Goal: Task Accomplishment & Management: Manage account settings

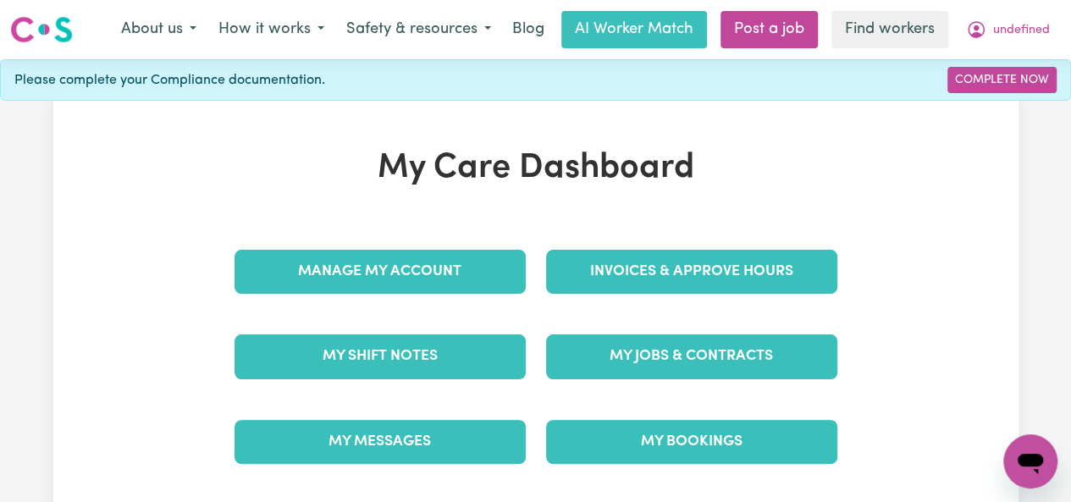
click at [1003, 80] on link "Complete Now" at bounding box center [1001, 80] width 109 height 26
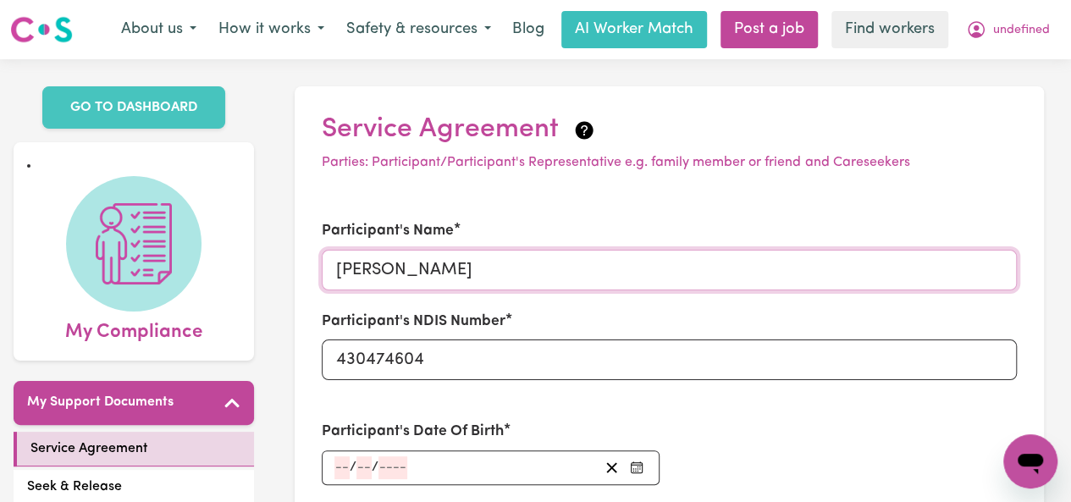
click at [337, 279] on input "[PERSON_NAME]" at bounding box center [669, 270] width 695 height 41
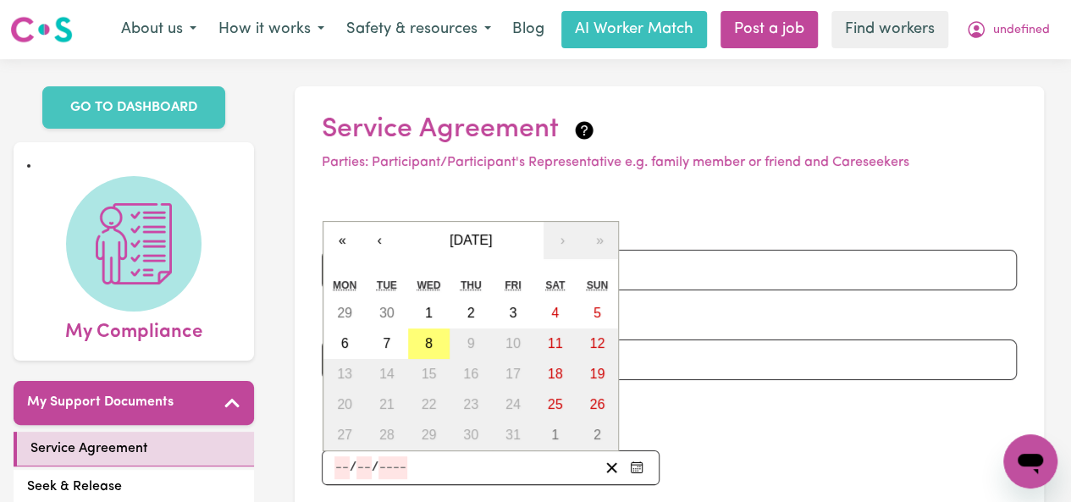
type input "1"
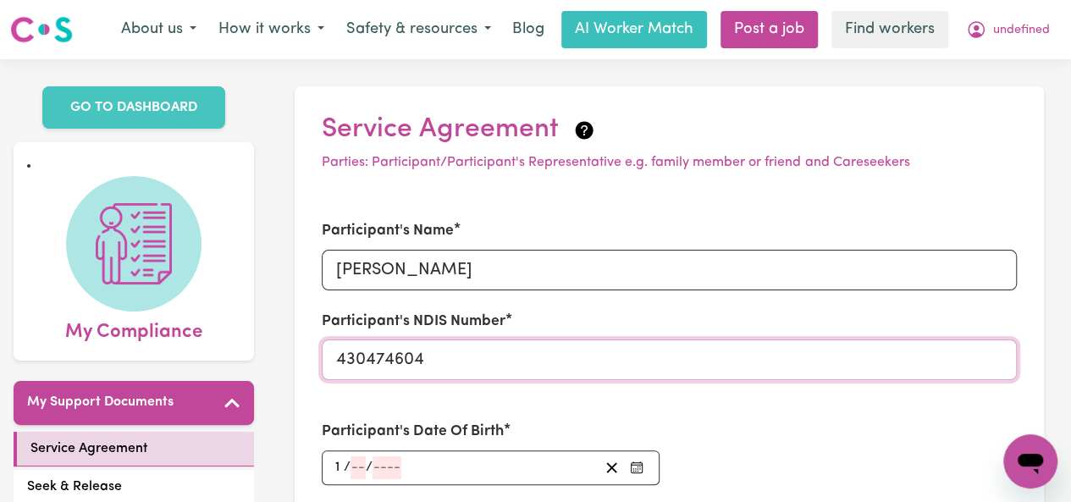
click at [337, 369] on input "430474604" at bounding box center [669, 360] width 695 height 41
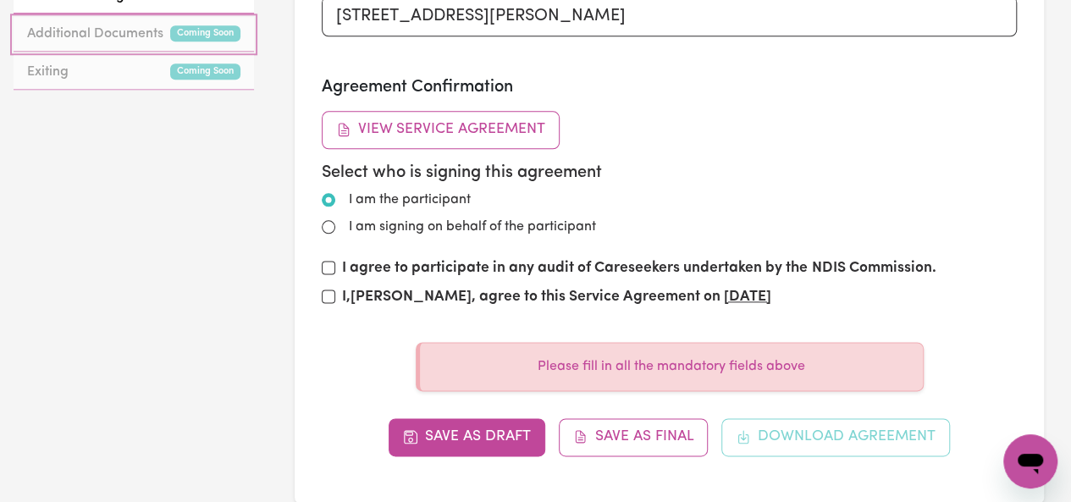
scroll to position [113, 0]
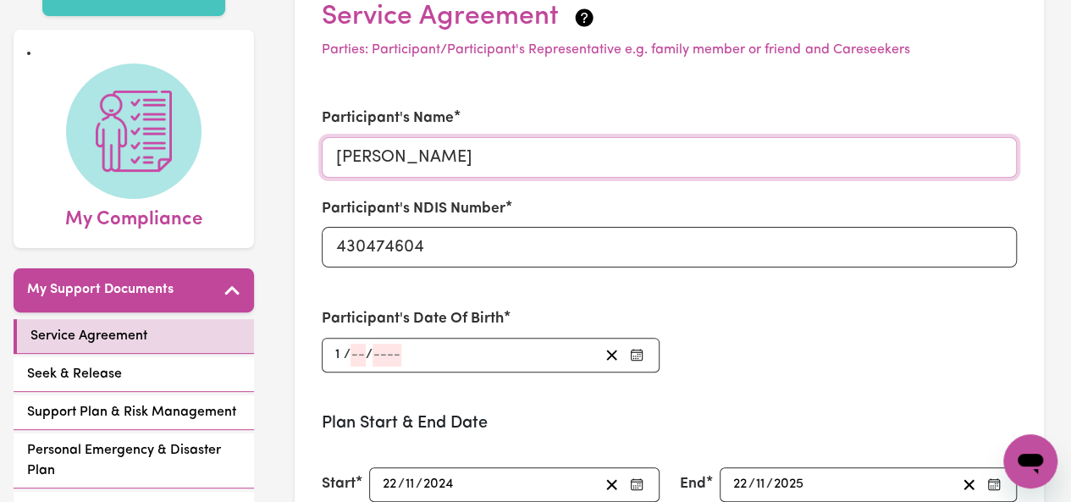
click at [337, 166] on input "[PERSON_NAME]" at bounding box center [669, 157] width 695 height 41
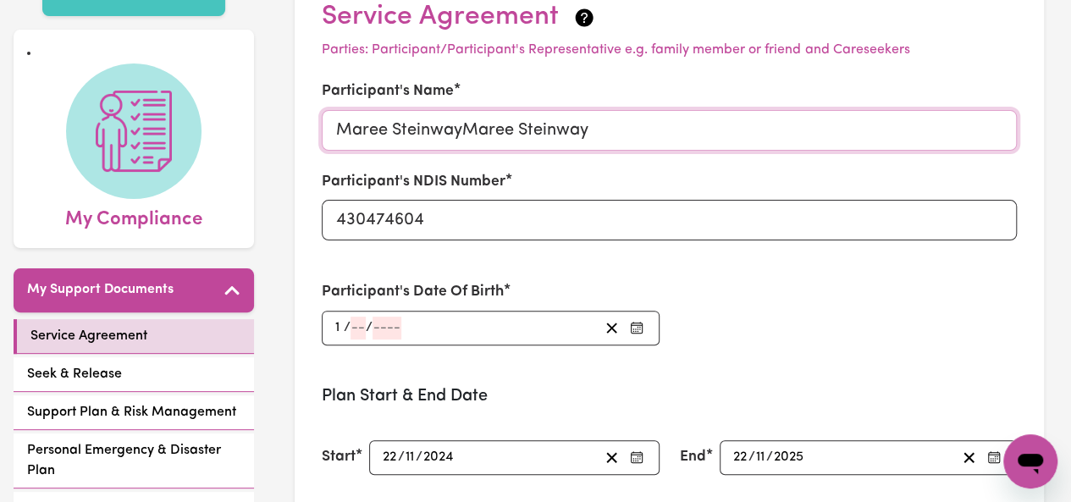
scroll to position [0, 0]
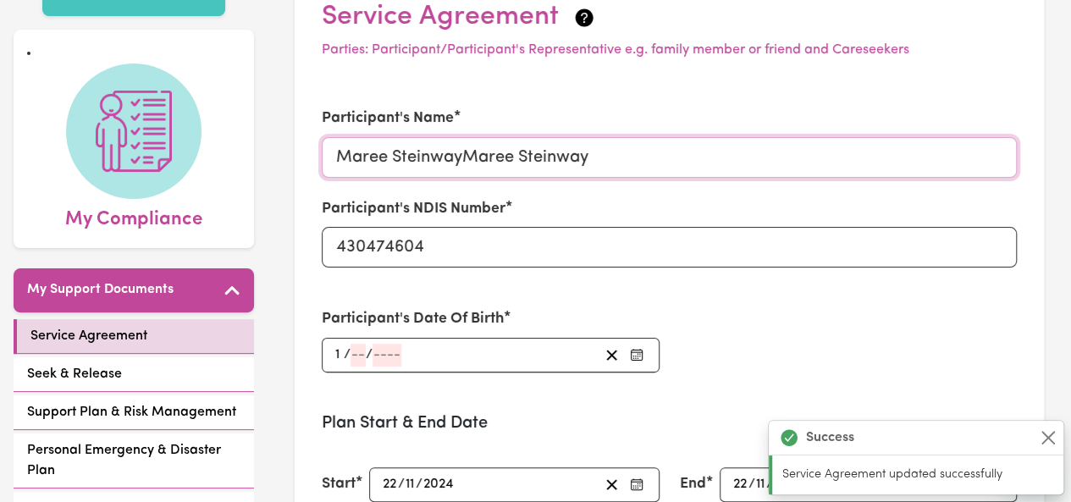
click at [337, 166] on input "Maree SteinwayMaree Steinway" at bounding box center [669, 157] width 695 height 41
type input "Maree SteinwayMaree Steinway"
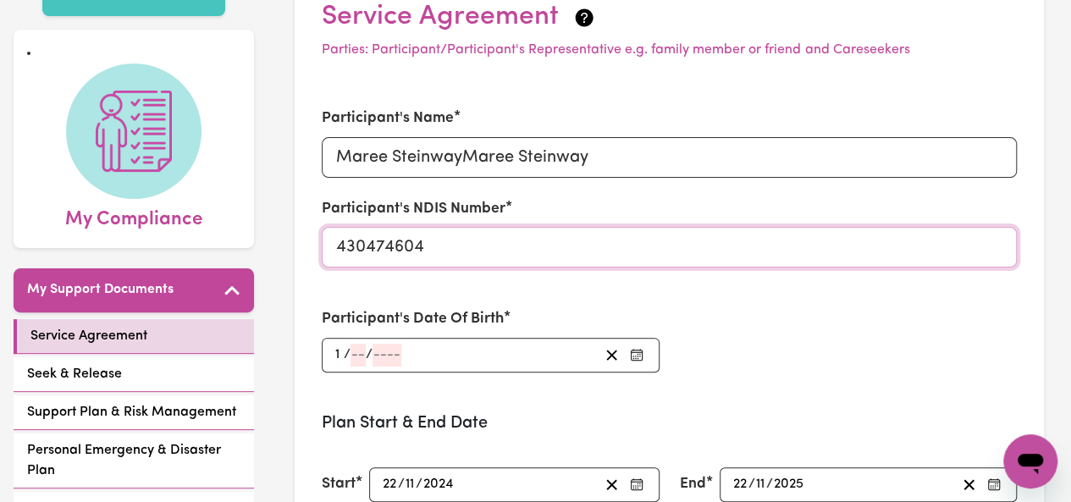
click at [337, 257] on input "430474604" at bounding box center [669, 247] width 695 height 41
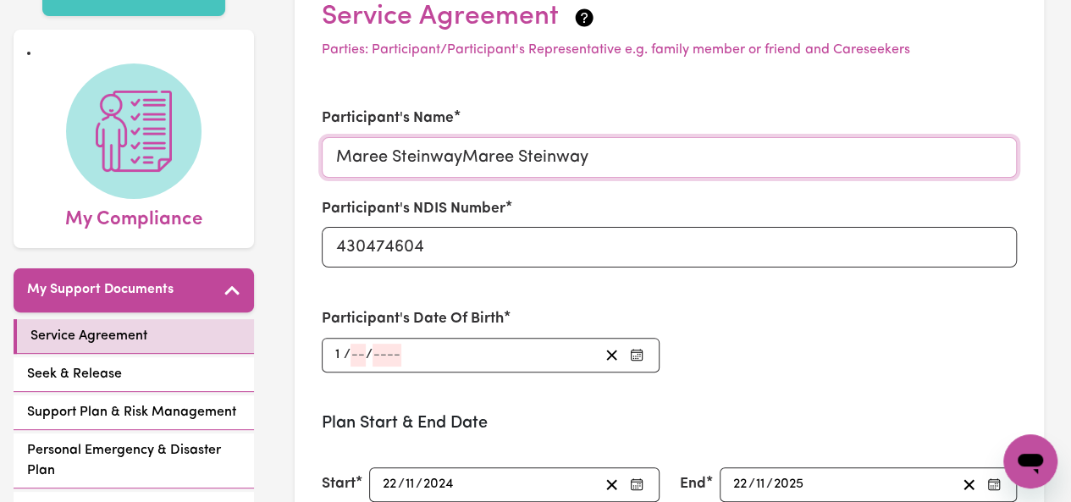
click at [337, 166] on input "Maree SteinwayMaree Steinway" at bounding box center [669, 157] width 695 height 41
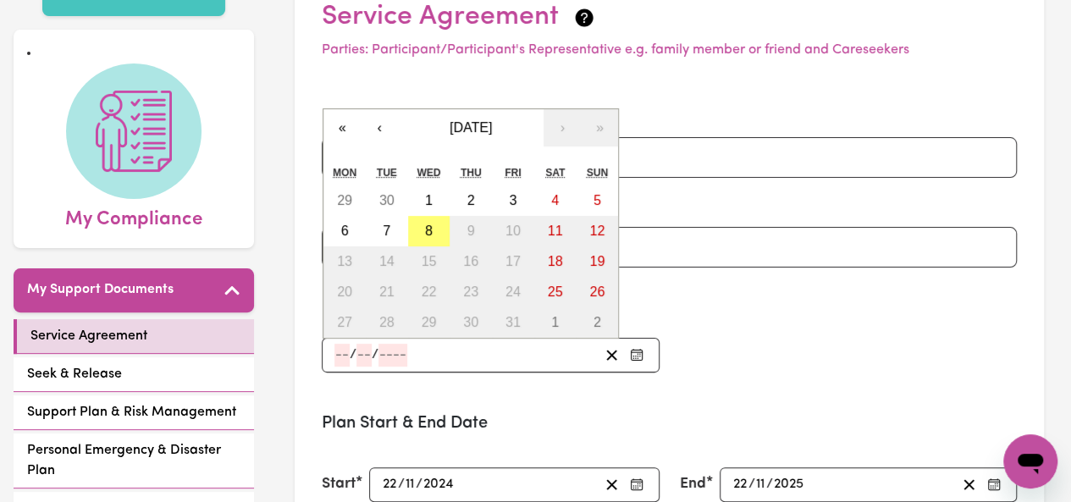
type input "1"
type input "0001-01-01"
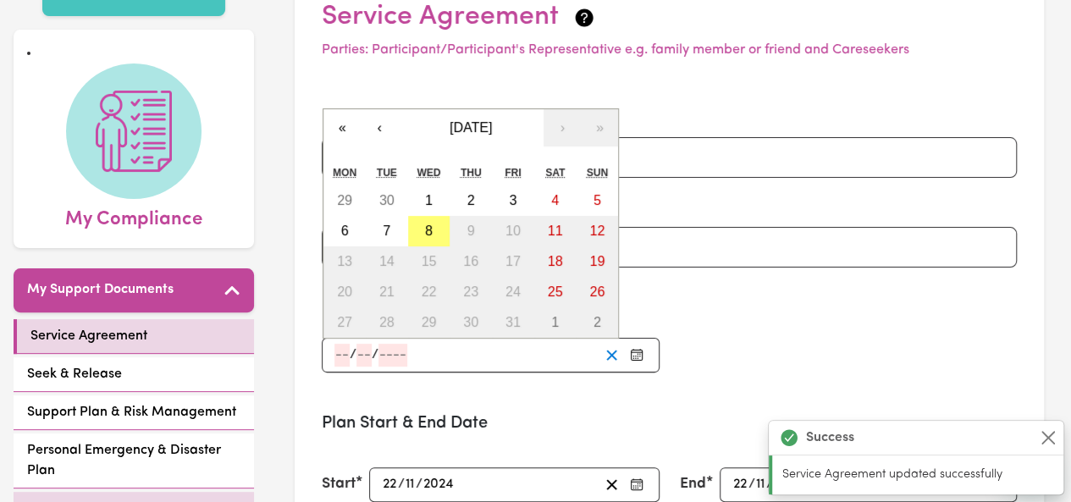
type input "[DATE]"
type input "1"
type input "2001"
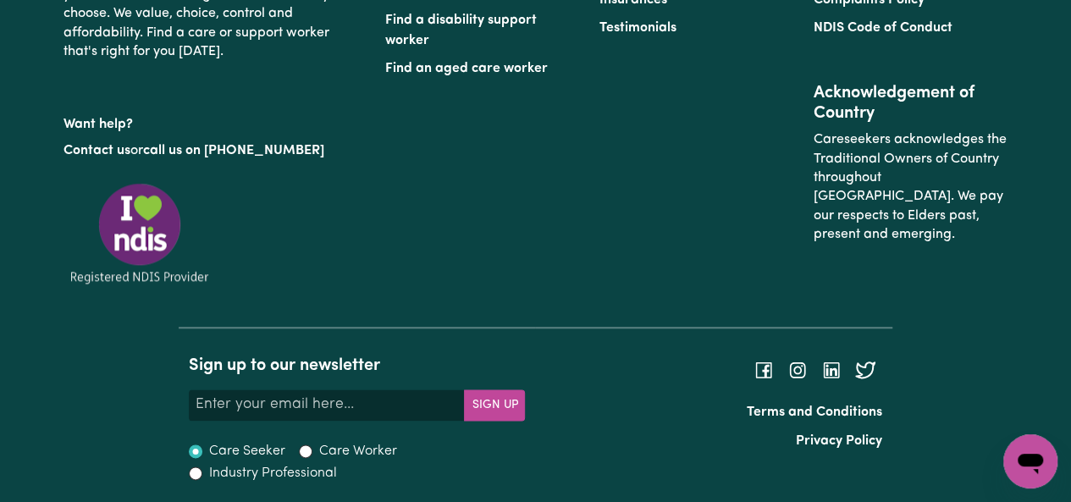
scroll to position [146, 0]
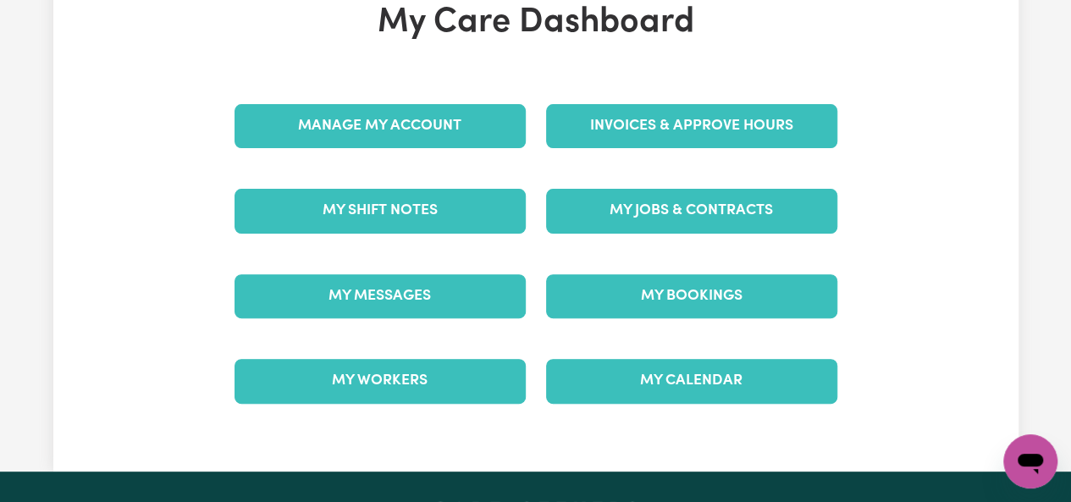
click at [691, 124] on link "Invoices & Approve Hours" at bounding box center [691, 126] width 291 height 44
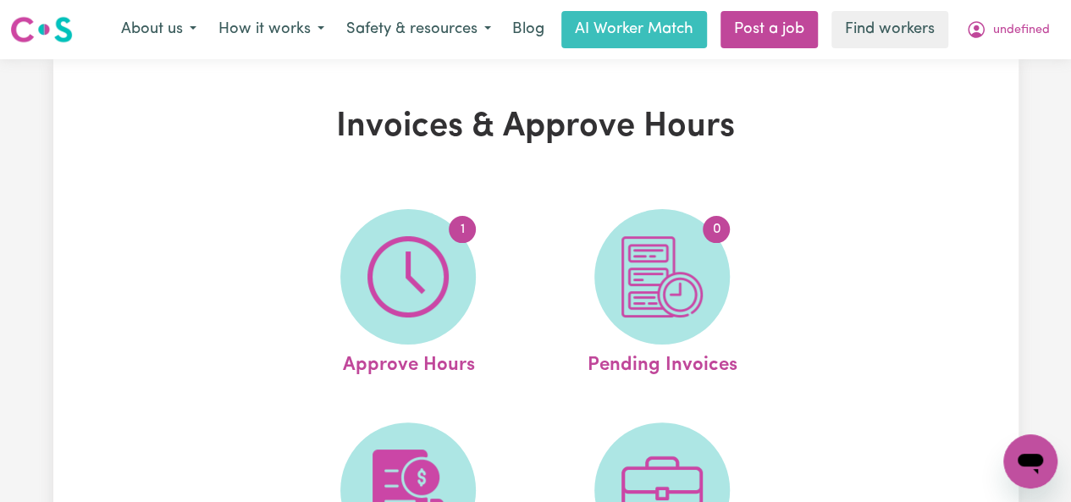
click at [408, 295] on link "1 Approve Hours" at bounding box center [408, 294] width 244 height 171
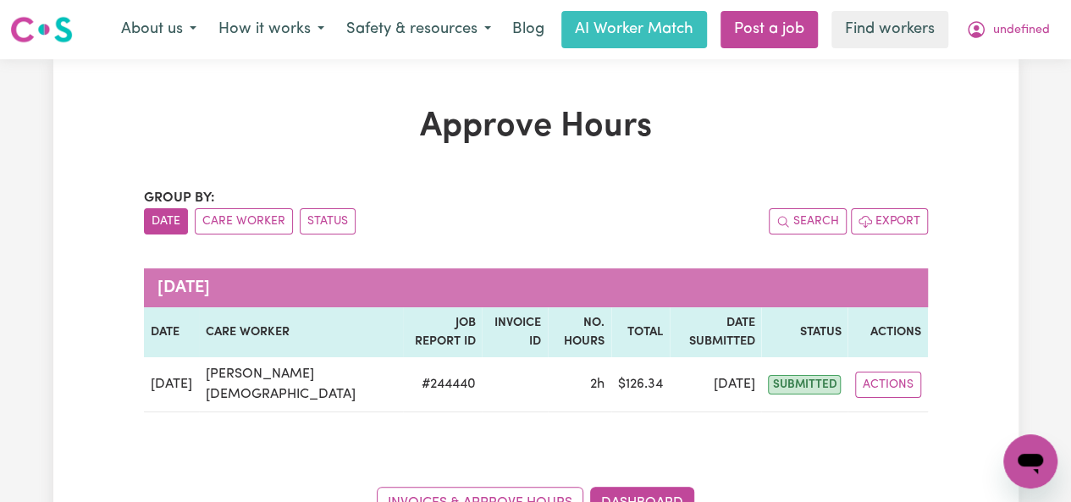
click at [904, 372] on button "Actions" at bounding box center [888, 385] width 66 height 26
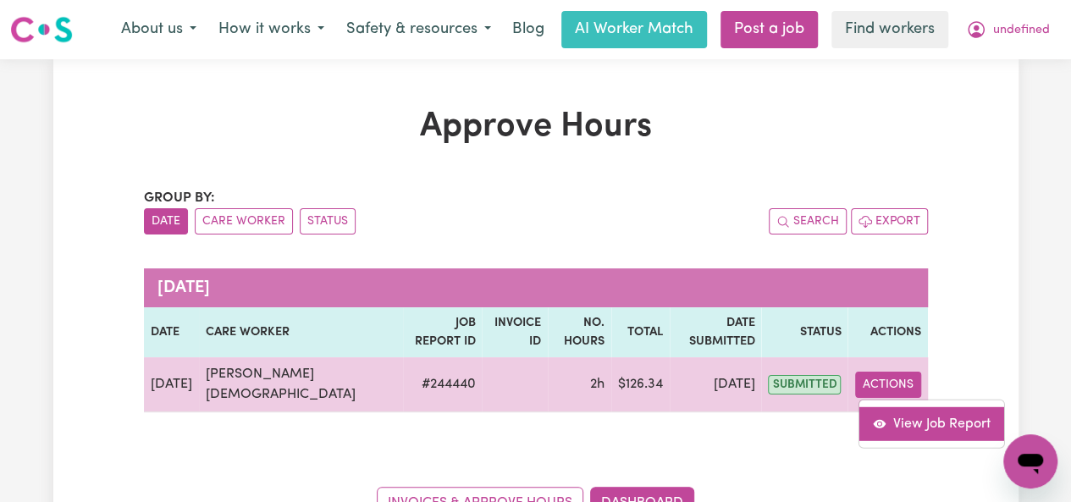
click at [891, 406] on link "View Job Report" at bounding box center [931, 423] width 145 height 34
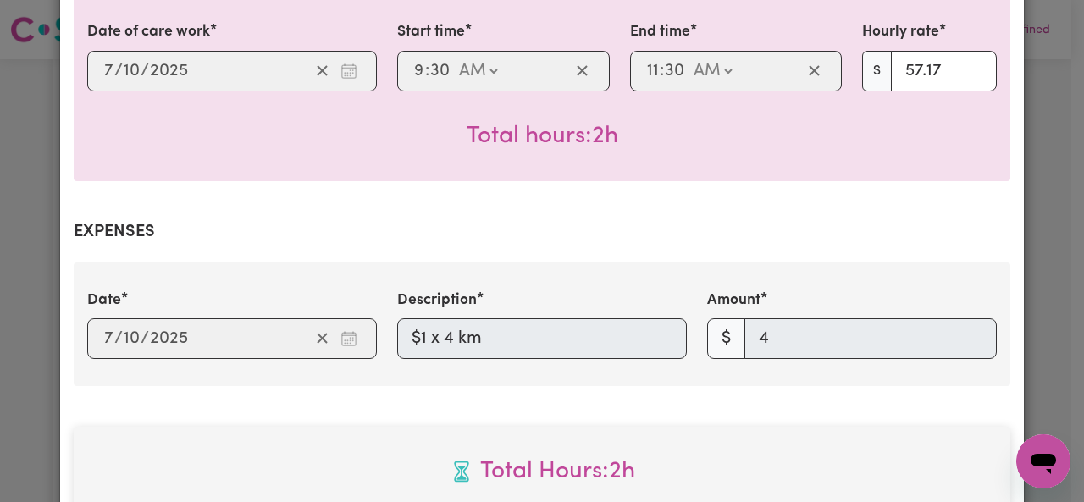
scroll to position [927, 0]
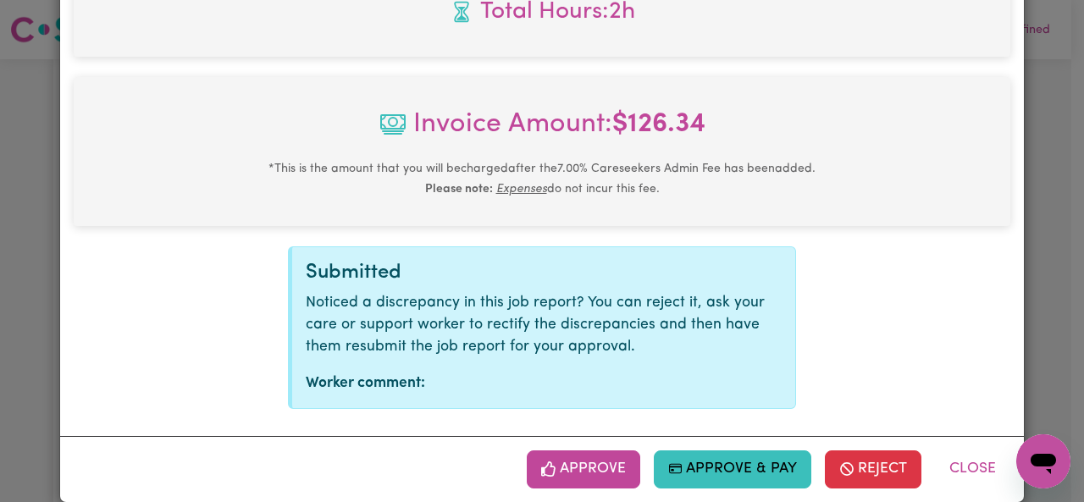
click at [621, 451] on button "Approve" at bounding box center [583, 468] width 113 height 37
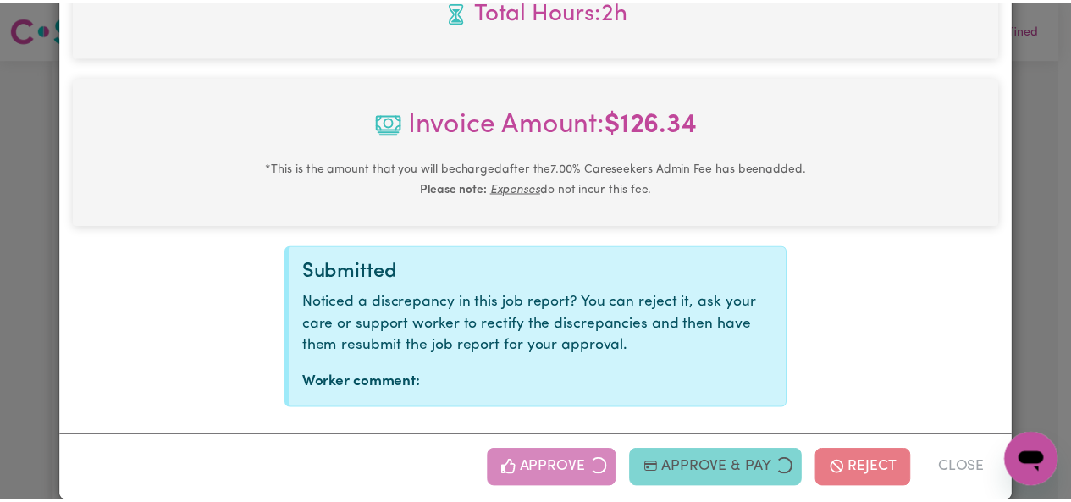
scroll to position [654, 0]
